Goal: Find specific page/section: Find specific page/section

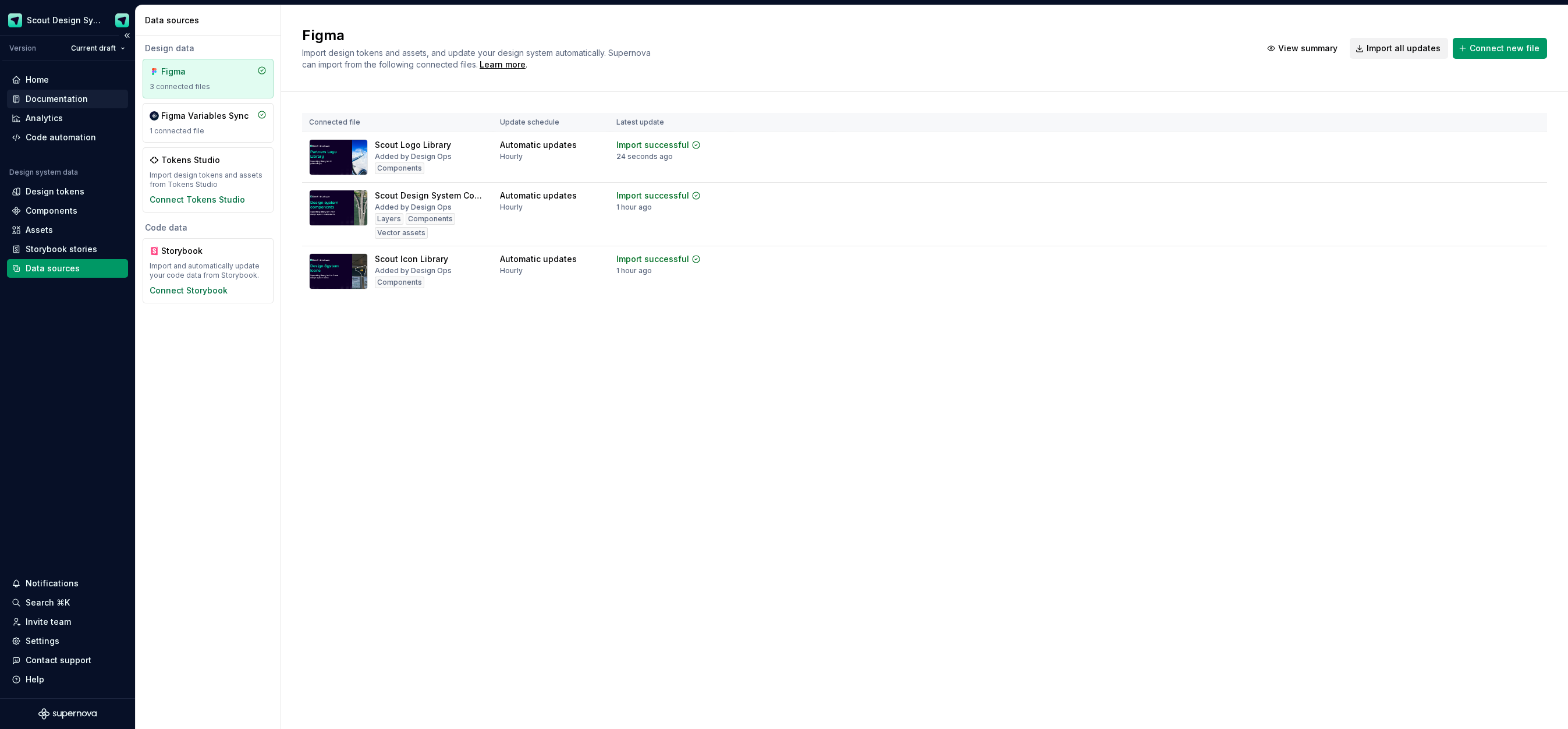
click at [52, 104] on div "Documentation" at bounding box center [57, 99] width 63 height 12
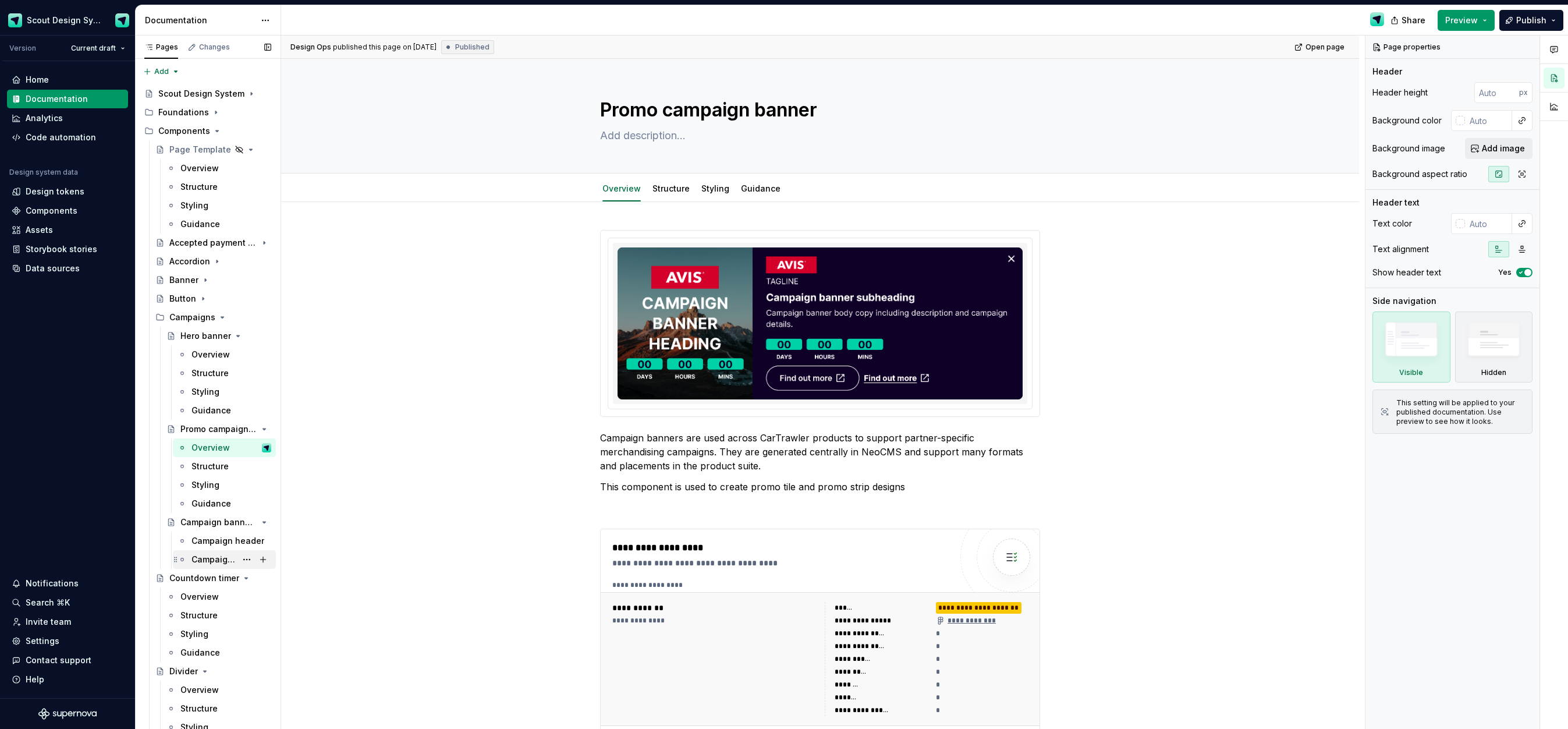
click at [213, 559] on div "Campaign ribbon" at bounding box center [213, 559] width 45 height 12
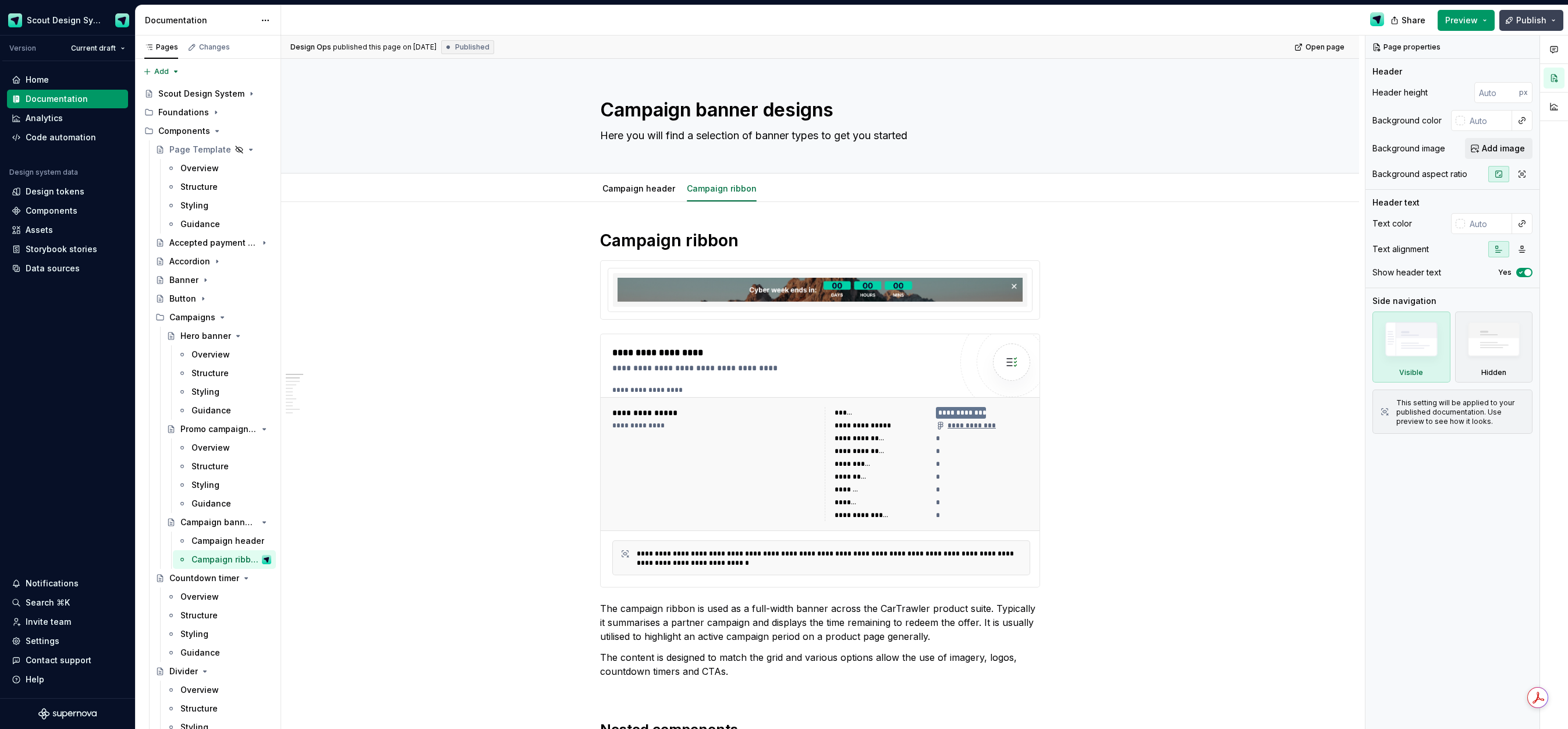
type textarea "*"
